Goal: Task Accomplishment & Management: Manage account settings

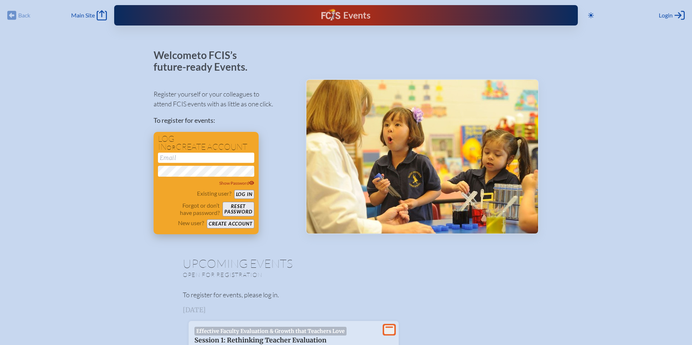
type input "[EMAIL_ADDRESS][DOMAIN_NAME]"
click at [243, 195] on button "Log in" at bounding box center [244, 194] width 20 height 9
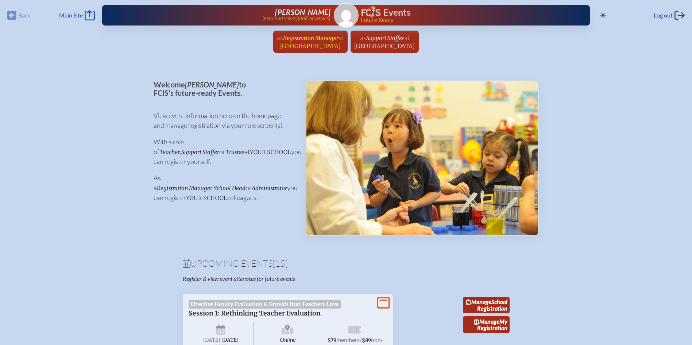
click at [301, 40] on span "Registration Manager" at bounding box center [310, 38] width 55 height 7
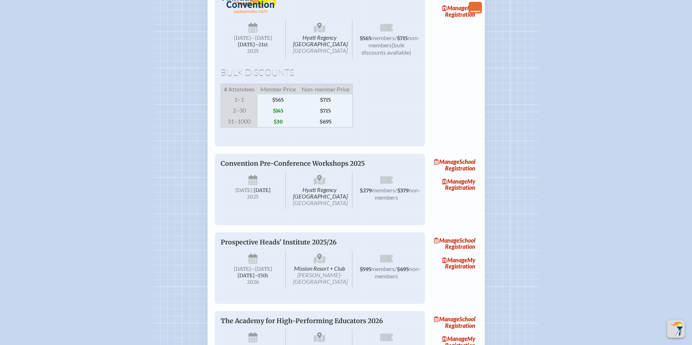
scroll to position [1094, 0]
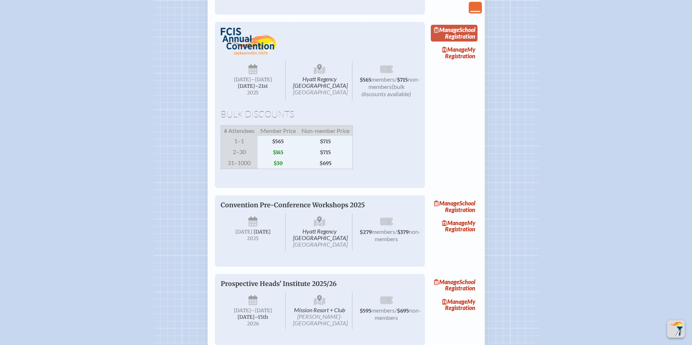
click at [467, 42] on link "Manage School Registration" at bounding box center [454, 33] width 47 height 17
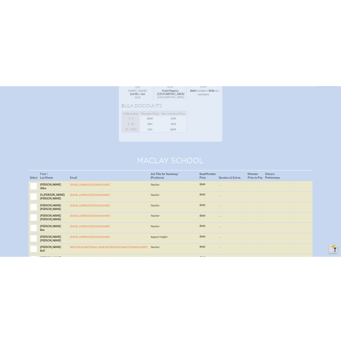
scroll to position [182, 0]
